Goal: Information Seeking & Learning: Learn about a topic

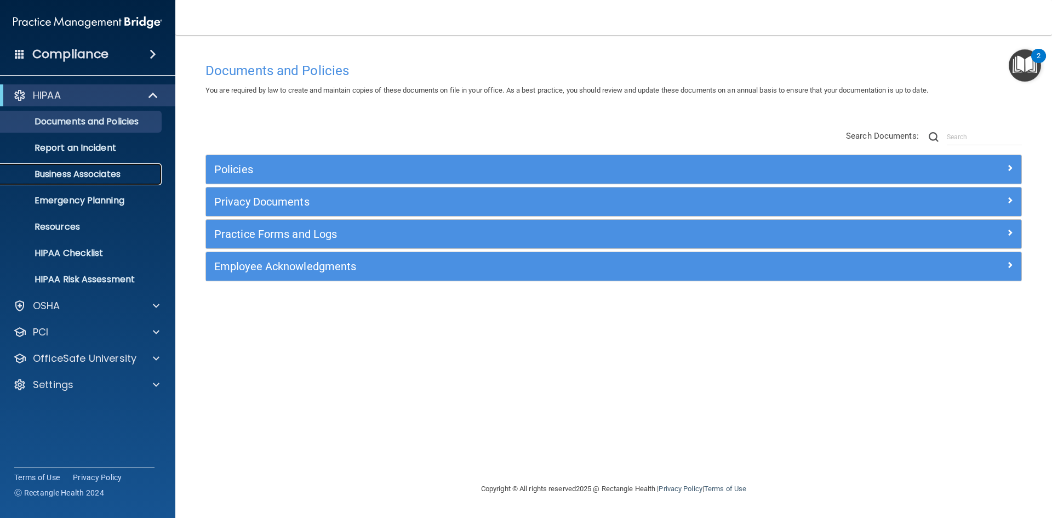
click at [113, 169] on p "Business Associates" at bounding box center [82, 174] width 150 height 11
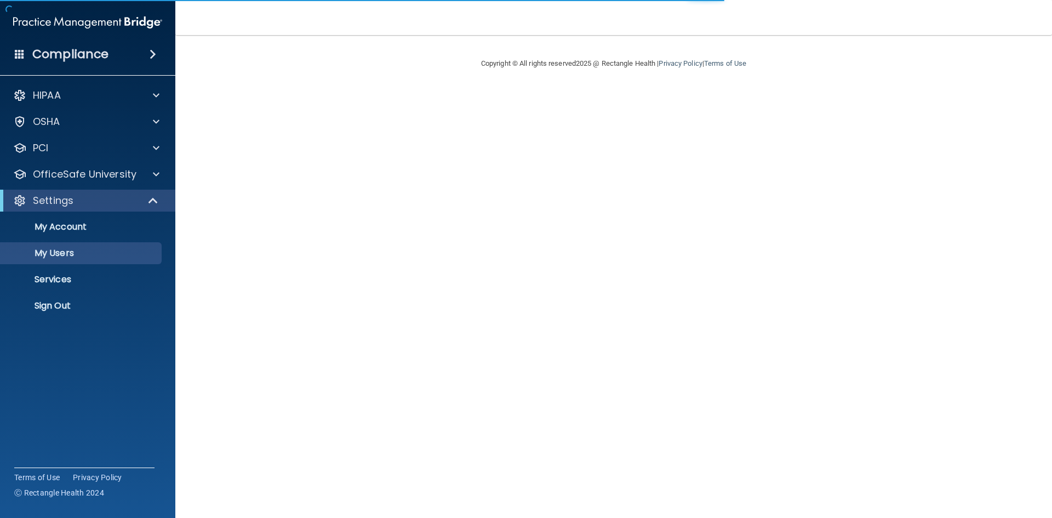
select select "20"
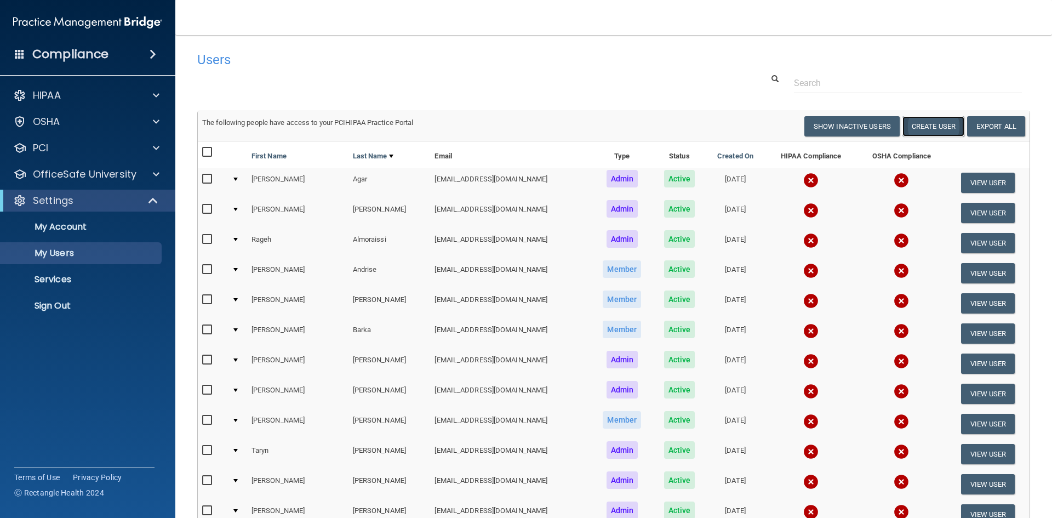
click at [915, 129] on button "Create User" at bounding box center [933, 126] width 62 height 20
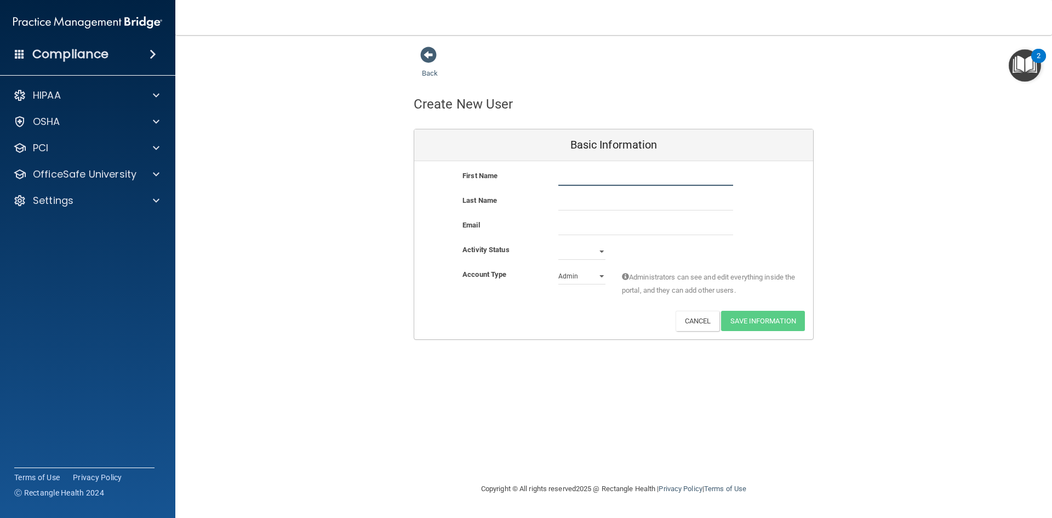
click at [562, 180] on input "text" at bounding box center [645, 177] width 175 height 16
click at [572, 221] on input "email" at bounding box center [645, 227] width 175 height 16
click at [164, 177] on div at bounding box center [154, 174] width 27 height 13
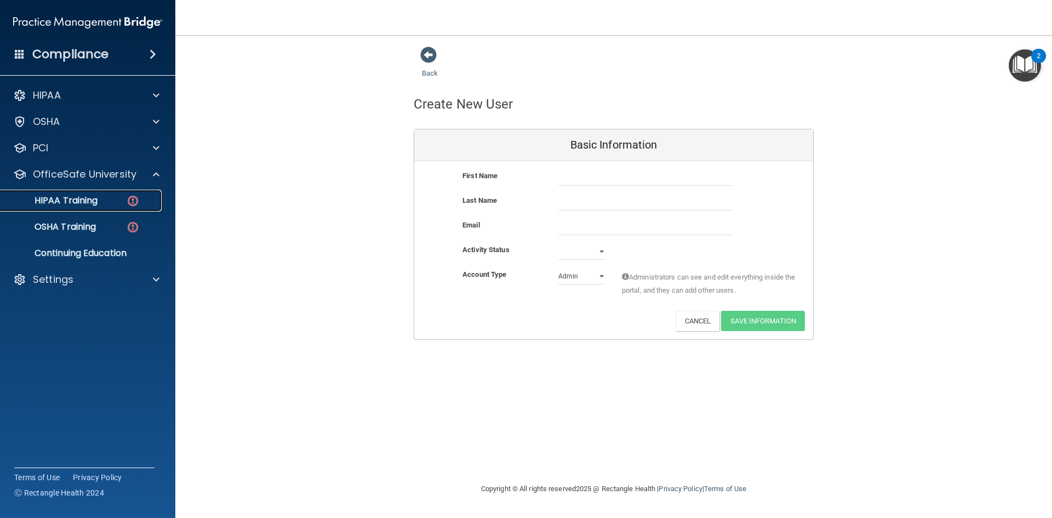
click at [99, 195] on div "HIPAA Training" at bounding box center [82, 200] width 150 height 11
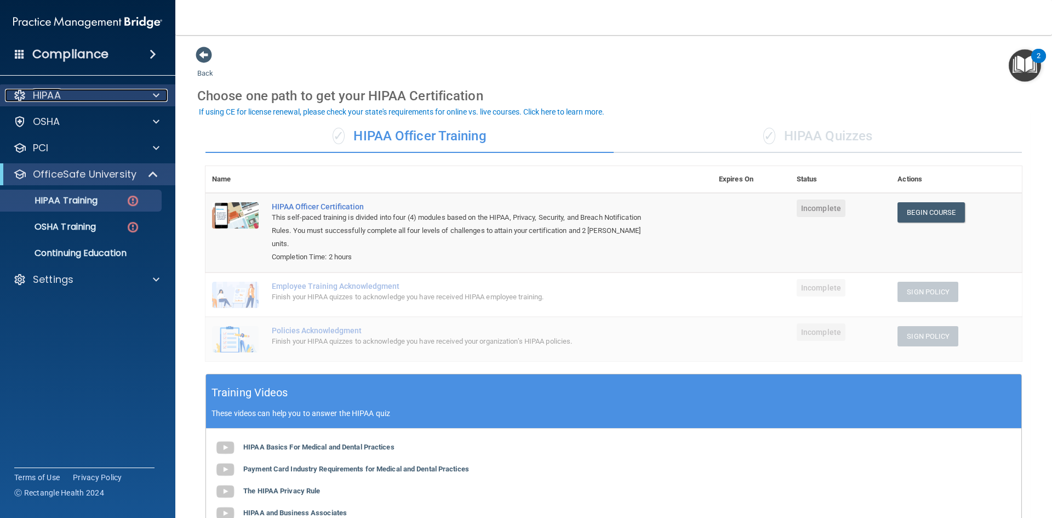
click at [152, 100] on div at bounding box center [154, 95] width 27 height 13
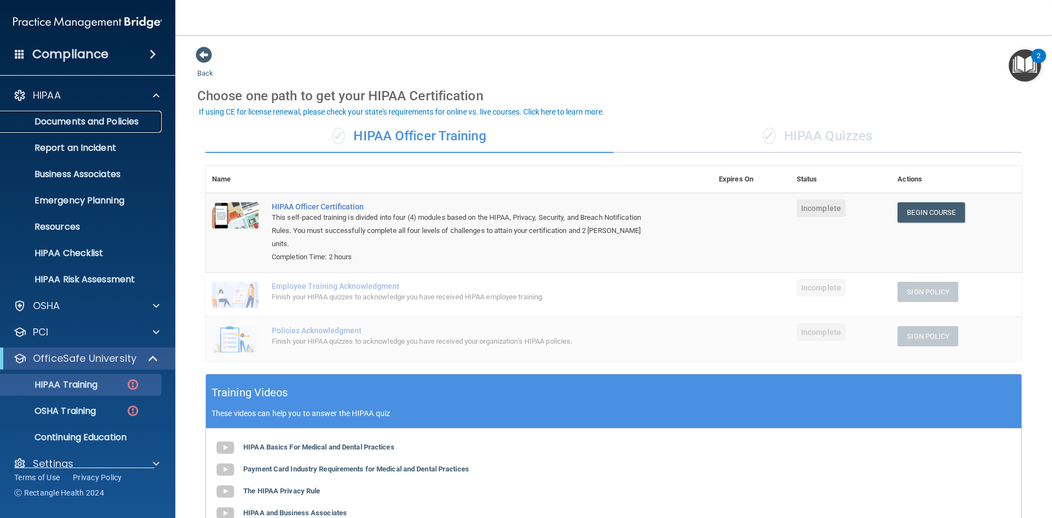
click at [74, 128] on link "Documents and Policies" at bounding box center [75, 122] width 173 height 22
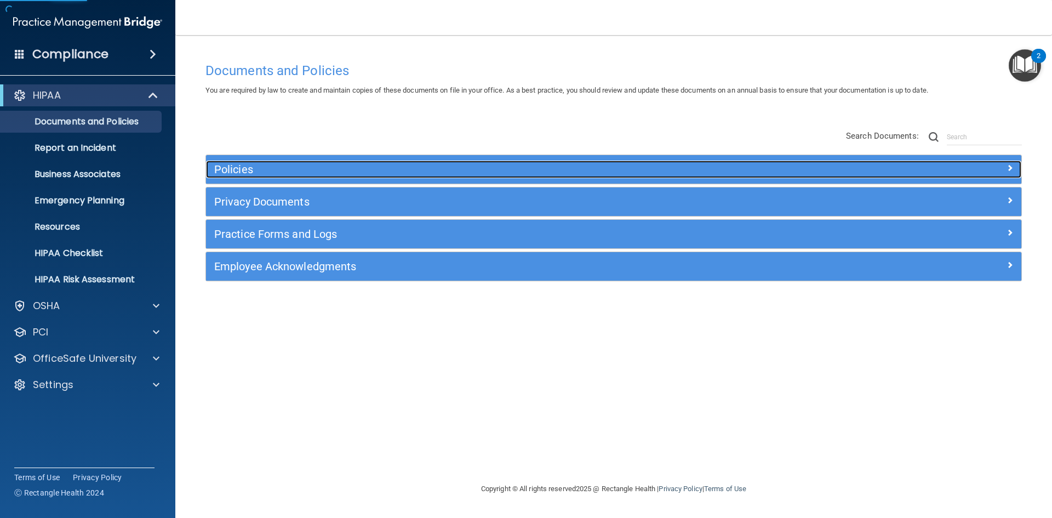
click at [342, 173] on h5 "Policies" at bounding box center [511, 169] width 595 height 12
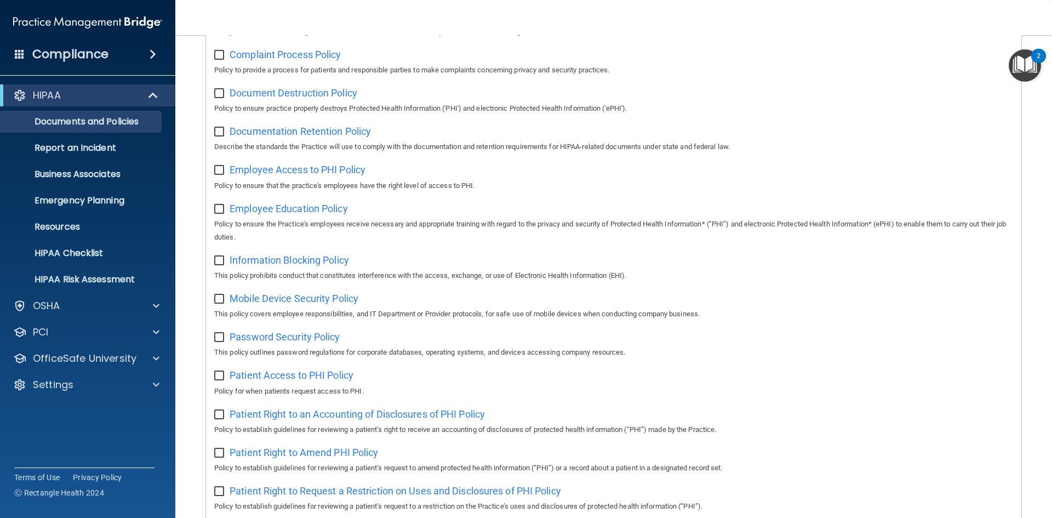
scroll to position [274, 0]
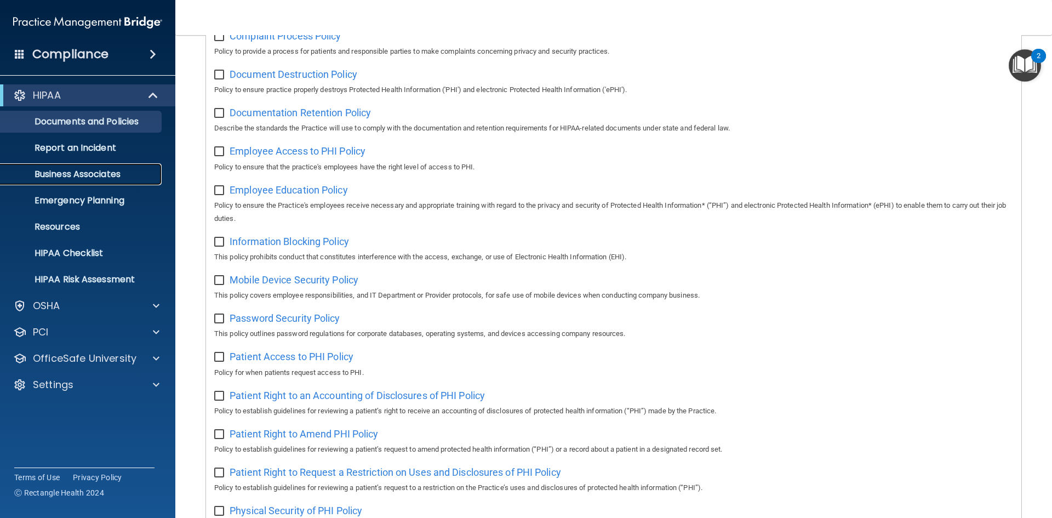
click at [91, 169] on p "Business Associates" at bounding box center [82, 174] width 150 height 11
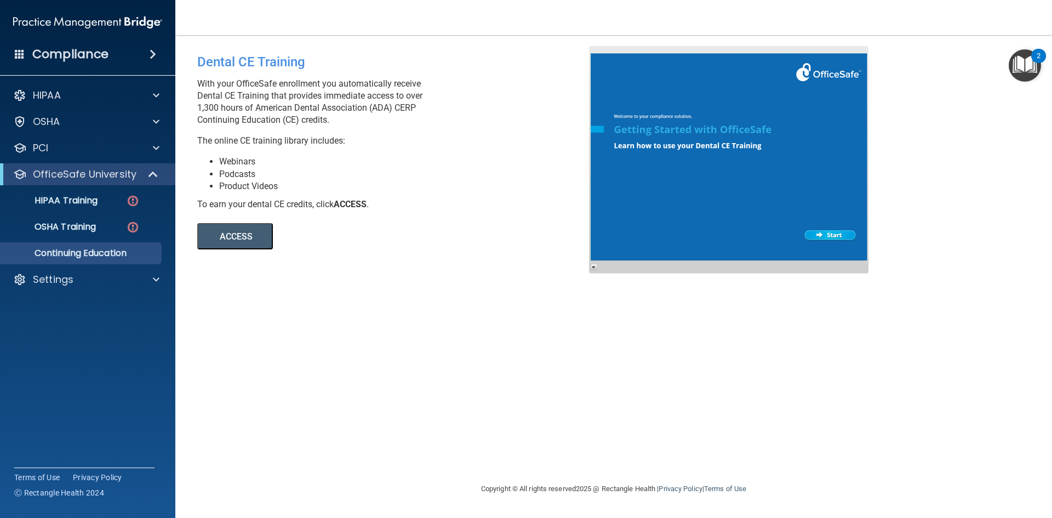
click at [254, 242] on button "ACCESS" at bounding box center [235, 236] width 76 height 26
